Goal: Task Accomplishment & Management: Manage account settings

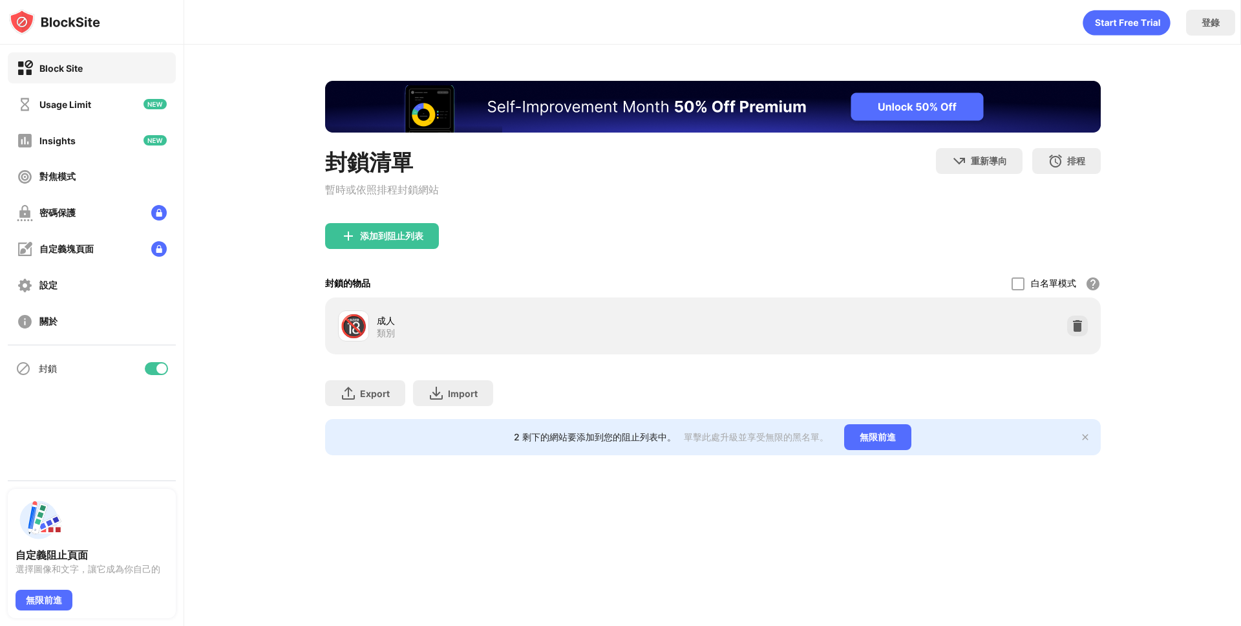
click at [150, 358] on div "封鎖" at bounding box center [92, 368] width 168 height 31
click at [154, 372] on div at bounding box center [156, 368] width 23 height 13
click at [332, 8] on div "登錄" at bounding box center [712, 19] width 1056 height 39
